Goal: Information Seeking & Learning: Learn about a topic

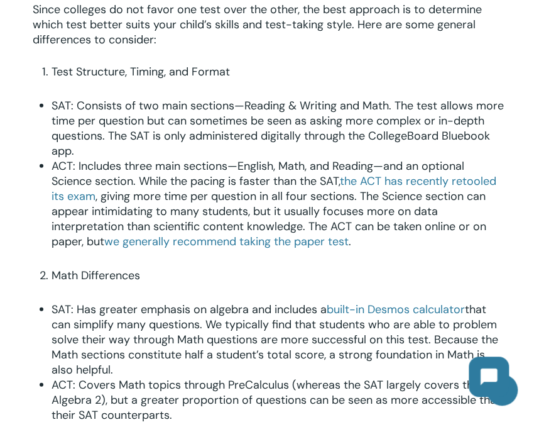
scroll to position [752, 0]
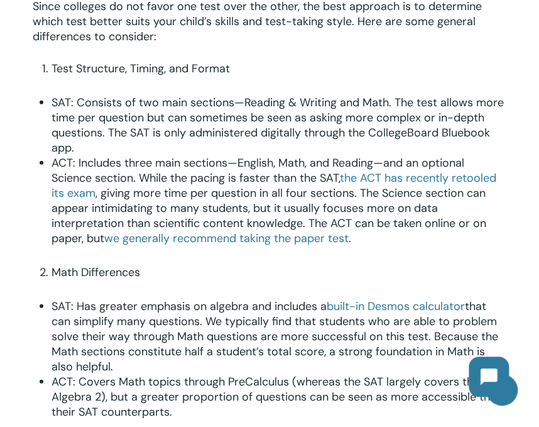
click at [230, 189] on span ", giving more time per question in all four sections. The Science section can a…" at bounding box center [269, 215] width 435 height 60
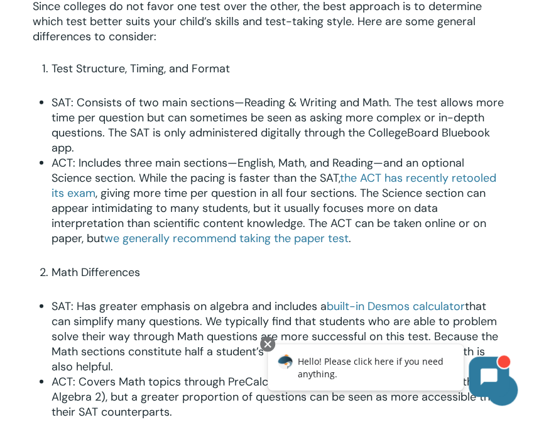
click at [279, 146] on li "SAT: Consists of two main sections—Reading & Writing and Math. The test allows …" at bounding box center [280, 125] width 456 height 60
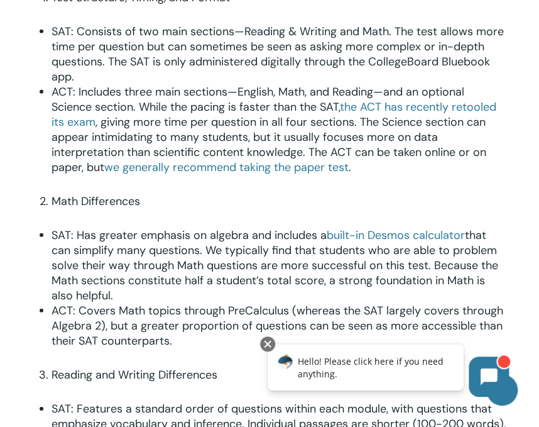
scroll to position [830, 0]
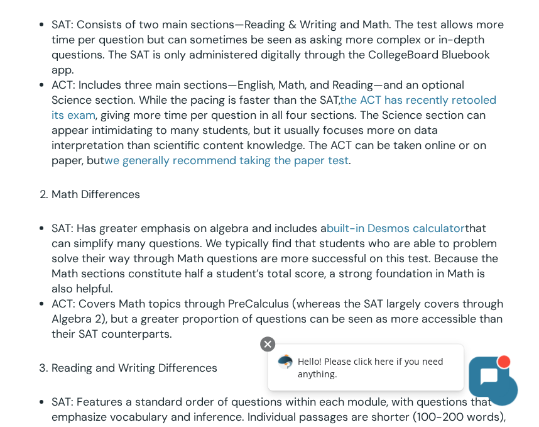
click at [241, 58] on span "SAT: Consists of two main sections—Reading & Writing and Math. The test allows …" at bounding box center [278, 47] width 453 height 60
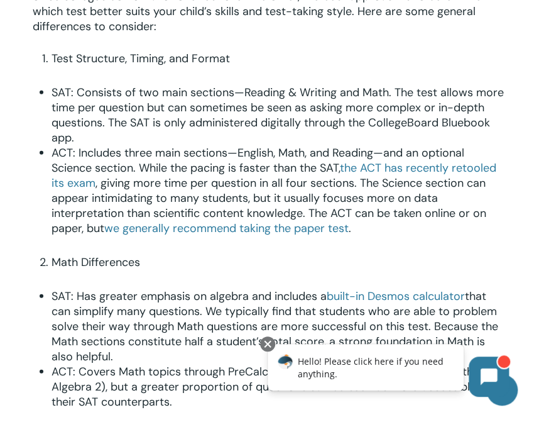
scroll to position [767, 0]
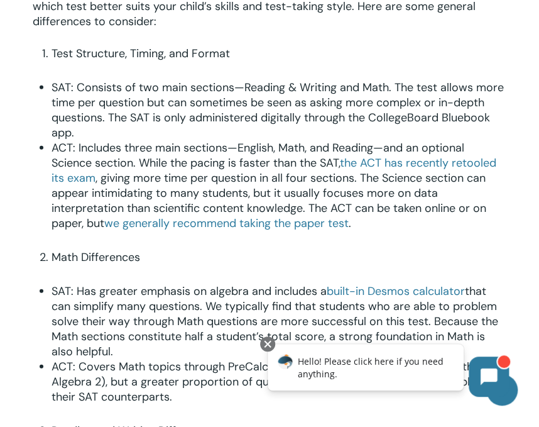
click at [142, 124] on span "SAT: Consists of two main sections—Reading & Writing and Math. The test allows …" at bounding box center [278, 110] width 453 height 60
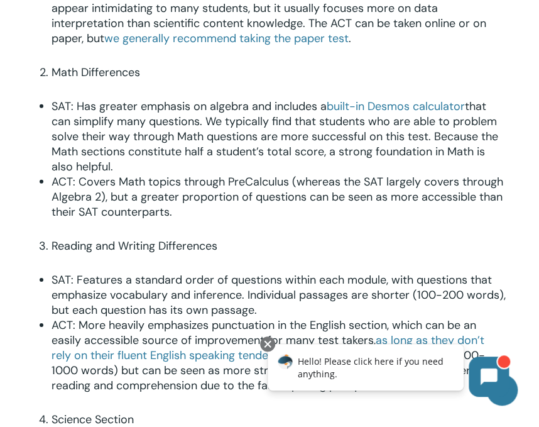
scroll to position [955, 0]
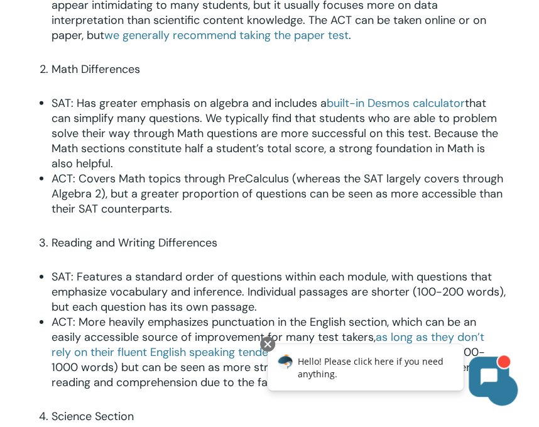
click at [267, 289] on span "SAT: Features a standard order of questions within each module, with questions …" at bounding box center [279, 291] width 455 height 45
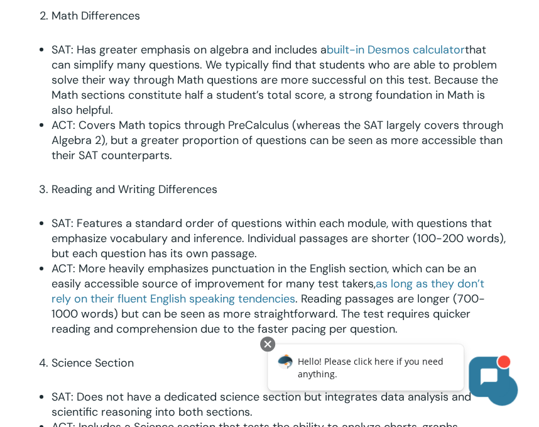
scroll to position [1010, 0]
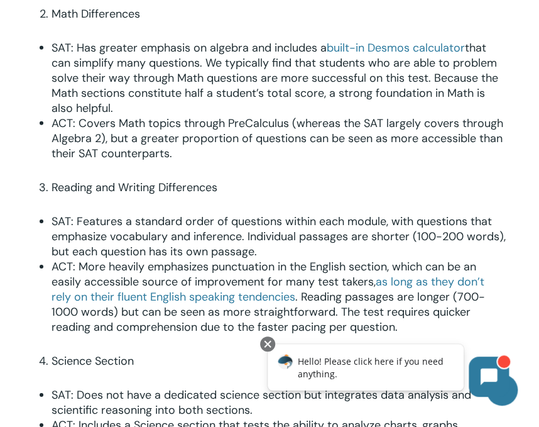
click at [282, 138] on span "ACT: Covers Math topics through PreCalculus (whereas the SAT largely covers thr…" at bounding box center [278, 138] width 452 height 45
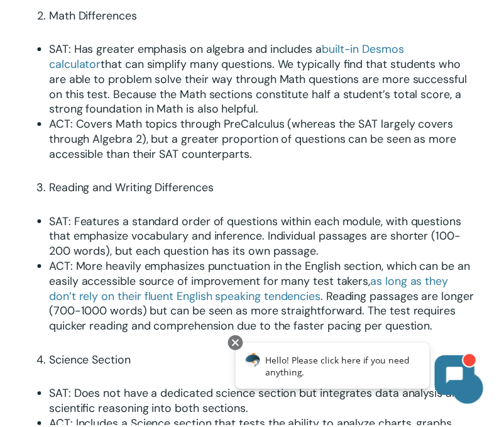
scroll to position [1025, 0]
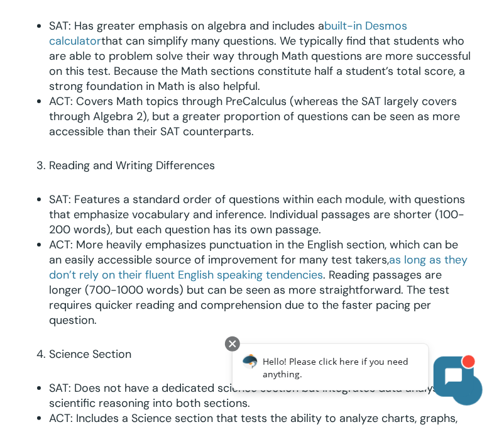
click at [258, 173] on li "Reading and Writing Differences" at bounding box center [261, 165] width 424 height 15
click at [241, 235] on span "SAT: Features a standard order of questions within each module, with questions …" at bounding box center [257, 214] width 416 height 45
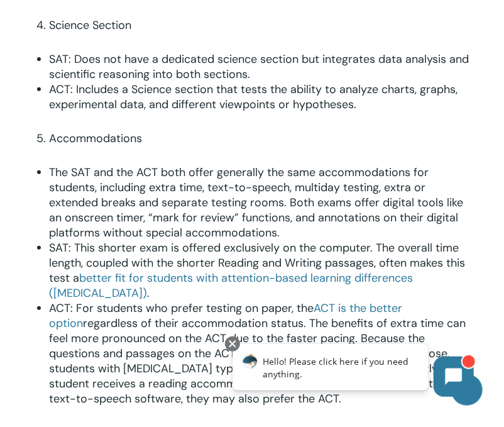
scroll to position [1388, 0]
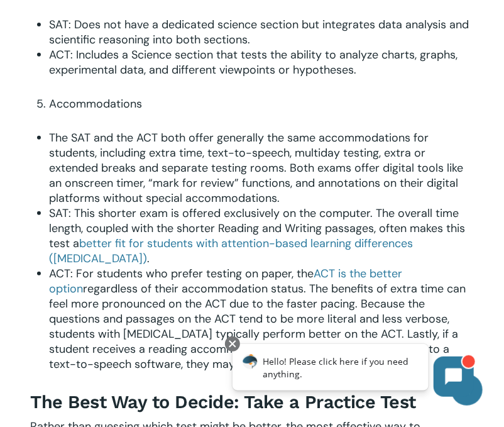
click at [121, 251] on span "SAT: This shorter exam is offered exclusively on the computer. The overall time…" at bounding box center [257, 228] width 416 height 45
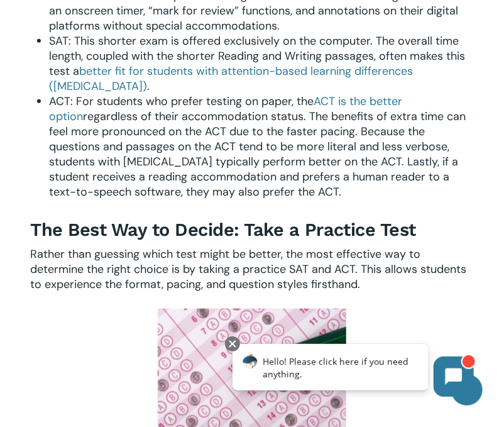
click at [180, 160] on span "regardless of their accommodation status. The benefits of extra time can feel m…" at bounding box center [257, 154] width 417 height 91
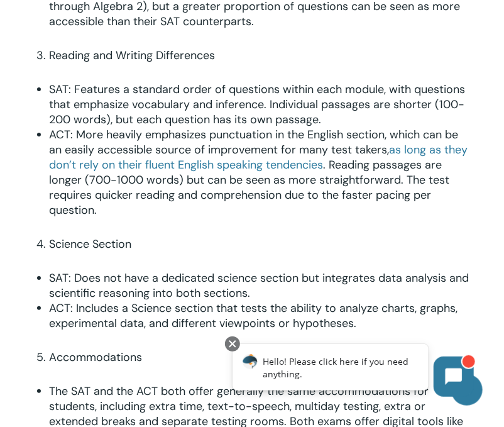
scroll to position [1095, 0]
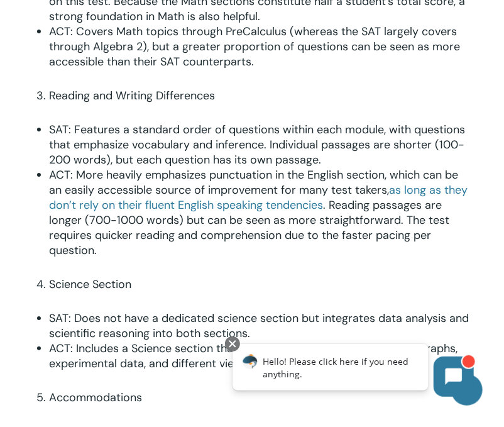
click at [168, 59] on span "ACT: Covers Math topics through PreCalculus (whereas the SAT largely covers thr…" at bounding box center [254, 46] width 411 height 45
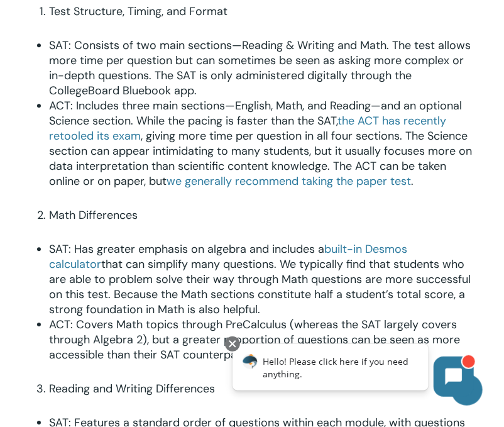
scroll to position [797, 0]
